Goal: Task Accomplishment & Management: Manage account settings

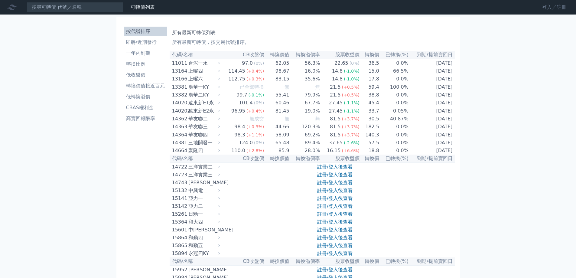
click at [543, 6] on link "登入／註冊" at bounding box center [554, 7] width 34 height 10
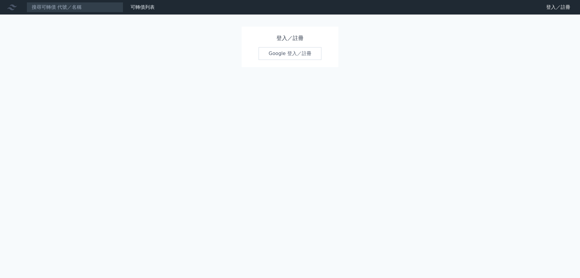
click at [292, 54] on link "Google 登入／註冊" at bounding box center [290, 53] width 63 height 13
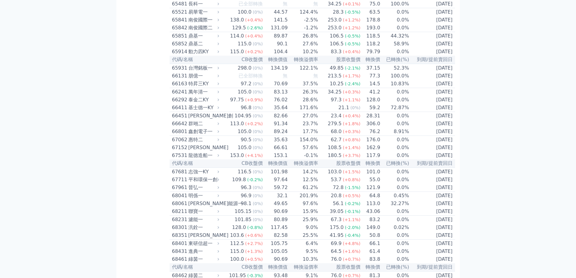
scroll to position [2686, 0]
